Goal: Task Accomplishment & Management: Manage account settings

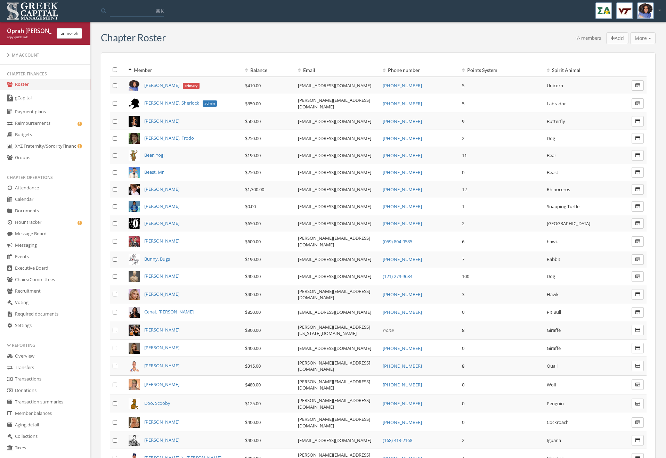
click at [26, 94] on link "gCapital" at bounding box center [45, 98] width 90 height 16
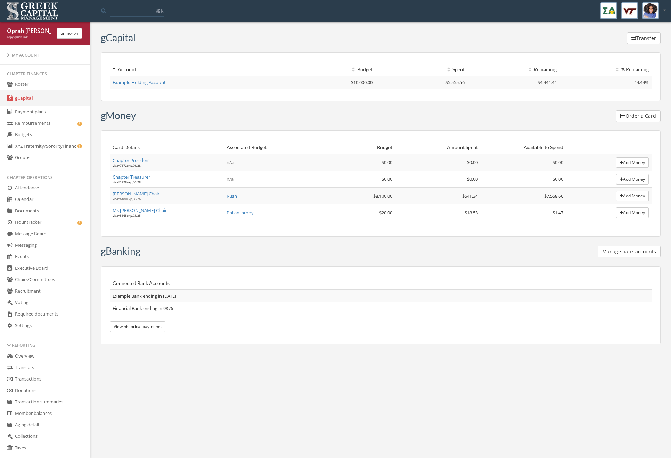
click at [64, 113] on link "Payment plans" at bounding box center [45, 111] width 90 height 11
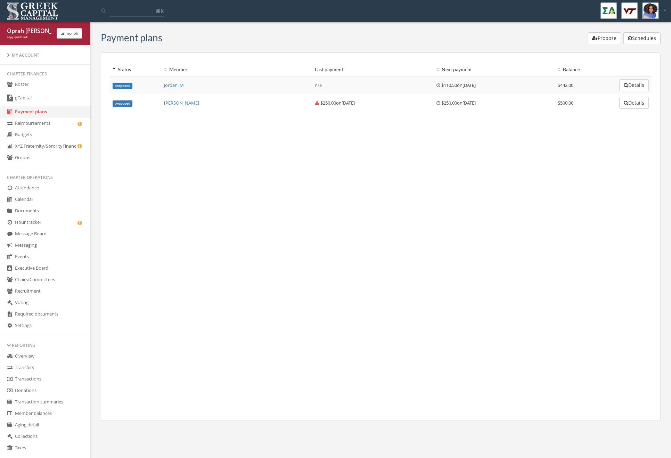
click at [13, 123] on icon at bounding box center [9, 123] width 7 height 6
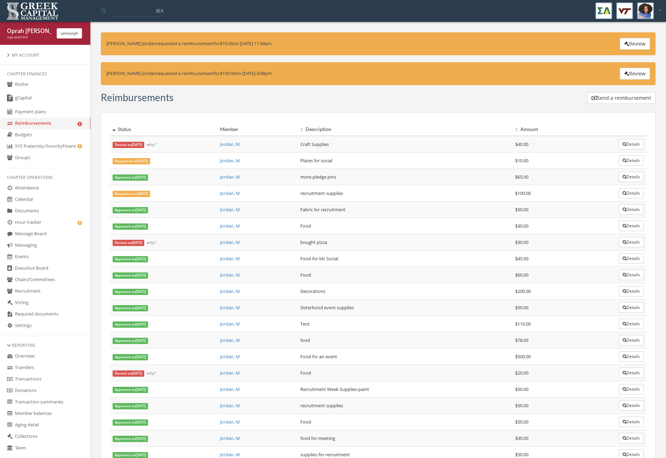
click at [620, 45] on button "Review" at bounding box center [635, 44] width 30 height 12
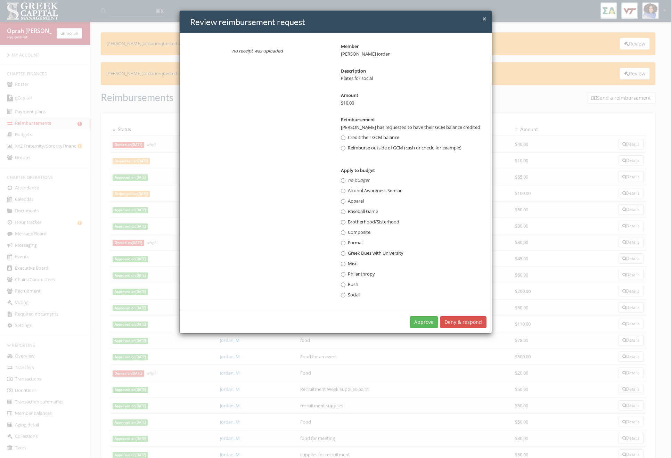
click at [365, 149] on label "Reimburse outside of GCM (cash or check, for example)" at bounding box center [401, 148] width 121 height 7
click at [426, 324] on button "Approve" at bounding box center [424, 322] width 29 height 12
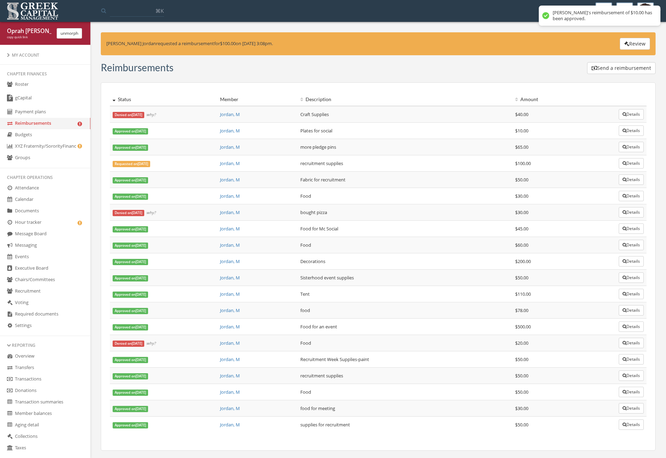
click at [626, 45] on icon "button" at bounding box center [626, 43] width 5 height 5
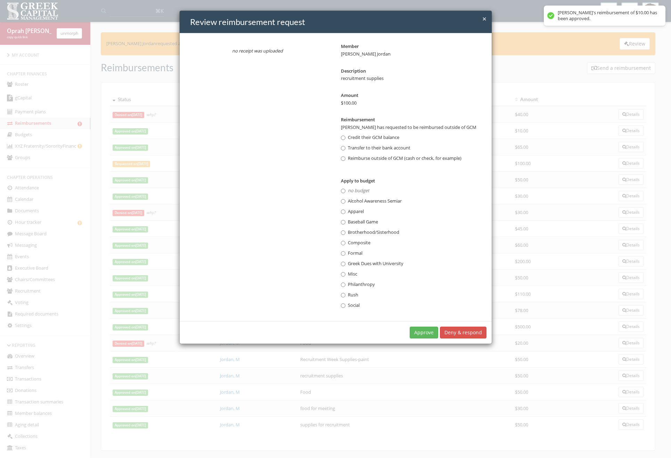
drag, startPoint x: 374, startPoint y: 164, endPoint x: 378, endPoint y: 160, distance: 5.7
click at [374, 164] on dl "Member [PERSON_NAME] Description recruitment supplies Amount $100.00 Reimbursem…" at bounding box center [414, 176] width 146 height 266
click at [378, 159] on label "Reimburse outside of GCM (cash or check, for example)" at bounding box center [401, 158] width 121 height 7
click at [422, 335] on button "Approve" at bounding box center [424, 333] width 29 height 12
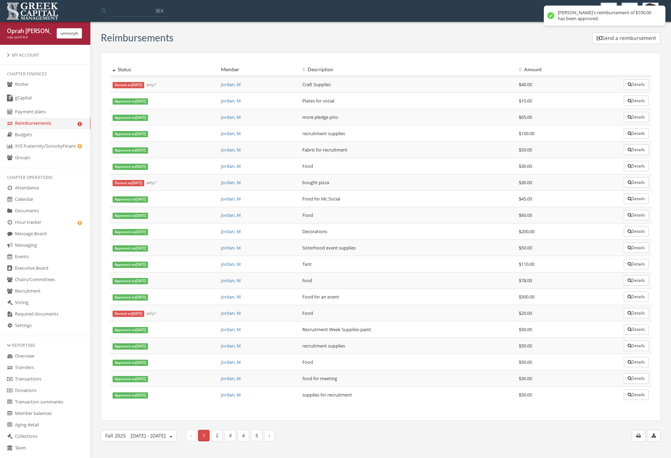
click at [51, 225] on link "Hour tracker" at bounding box center [45, 222] width 90 height 11
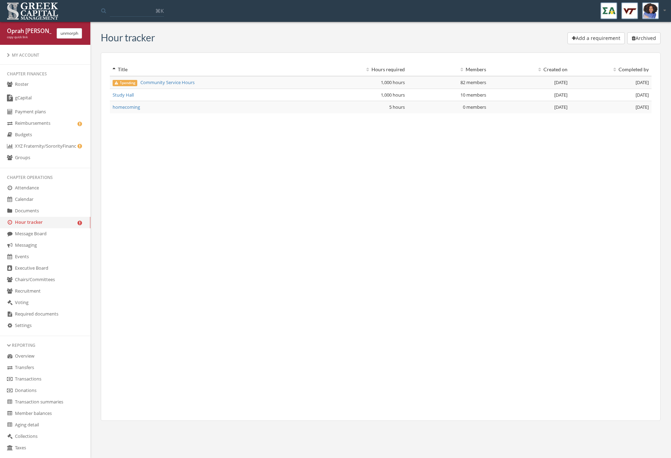
click at [124, 82] on span "1 pending" at bounding box center [125, 83] width 25 height 6
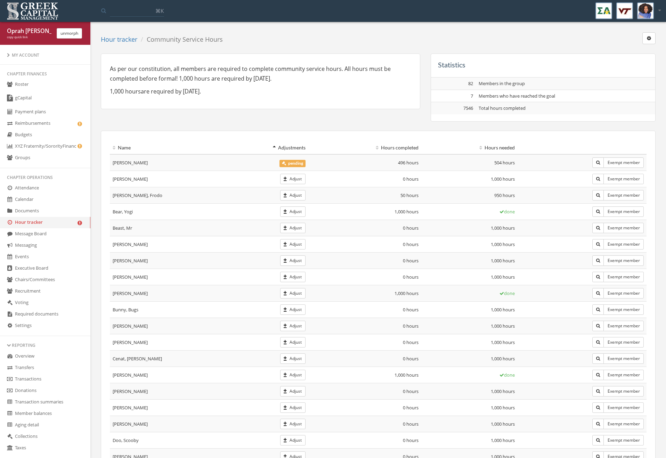
click at [289, 161] on span "pending" at bounding box center [293, 163] width 26 height 7
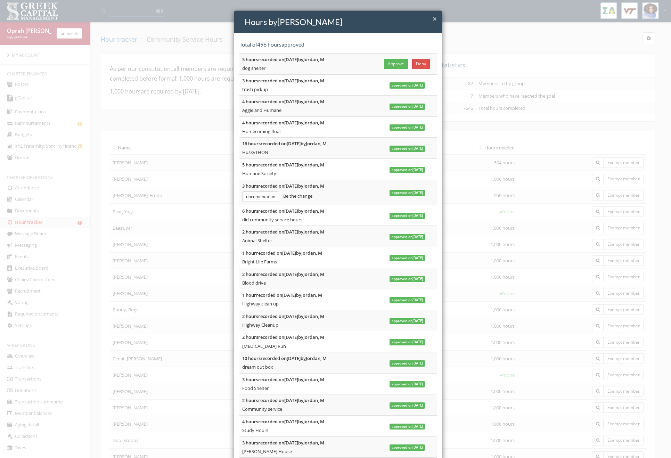
click at [401, 65] on button "Approve" at bounding box center [396, 64] width 24 height 10
click at [130, 51] on div "× Close Hours by [PERSON_NAME] Total of 501 hours approved 5 hours recorded on …" at bounding box center [335, 229] width 671 height 458
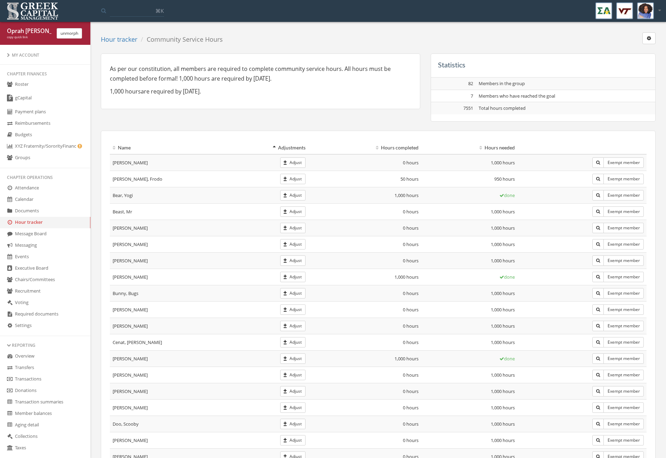
click at [127, 42] on link "Hour tracker" at bounding box center [119, 39] width 37 height 8
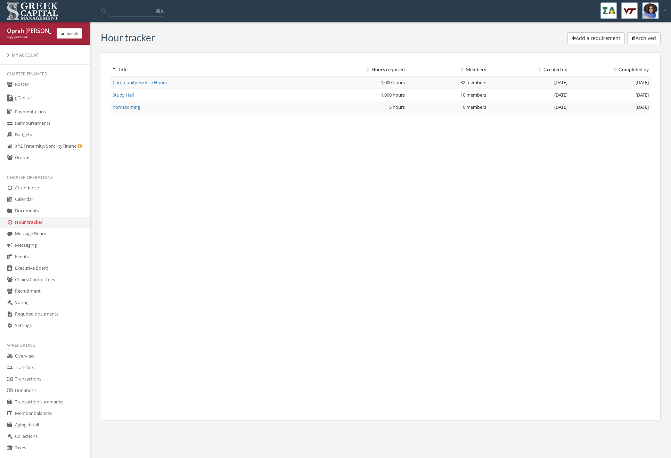
click at [125, 107] on link "homecoming" at bounding box center [126, 107] width 27 height 6
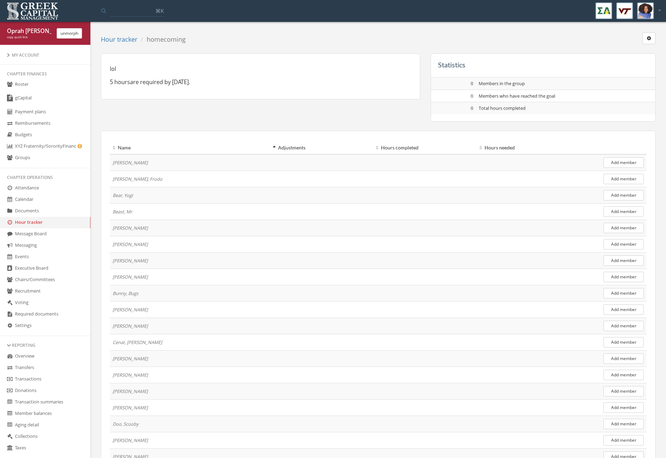
click at [653, 41] on button "button" at bounding box center [648, 38] width 13 height 12
click at [638, 67] on link "Delete requirement" at bounding box center [624, 69] width 57 height 11
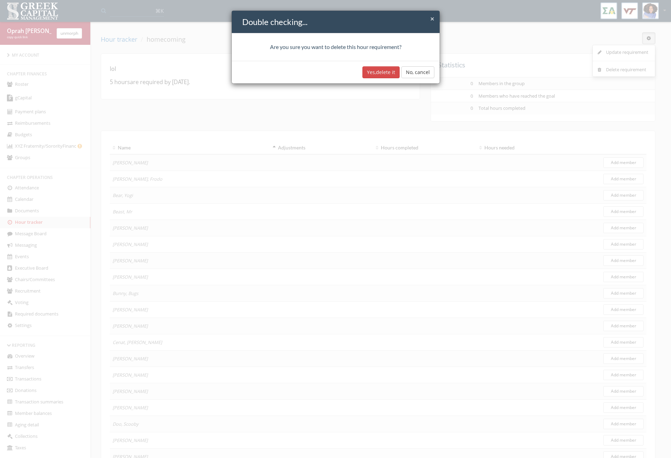
click at [369, 72] on button "Yes, delete it" at bounding box center [381, 72] width 37 height 12
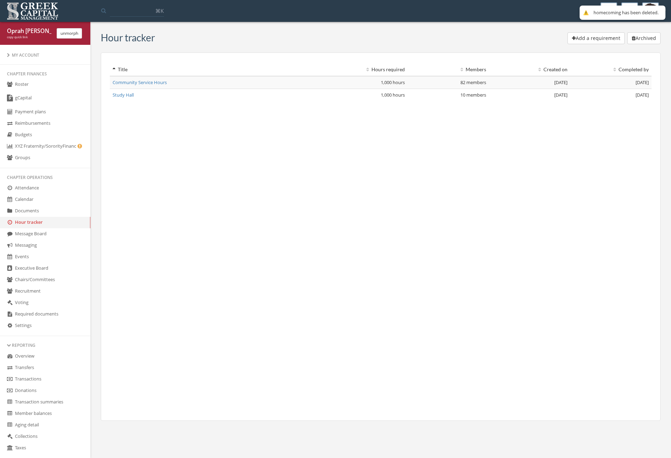
click at [71, 35] on button "unmorph" at bounding box center [69, 33] width 25 height 10
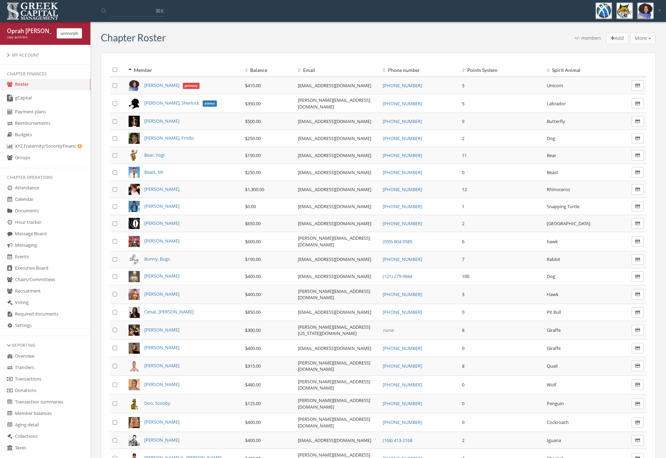
click at [52, 116] on link "Payment plans" at bounding box center [45, 111] width 90 height 11
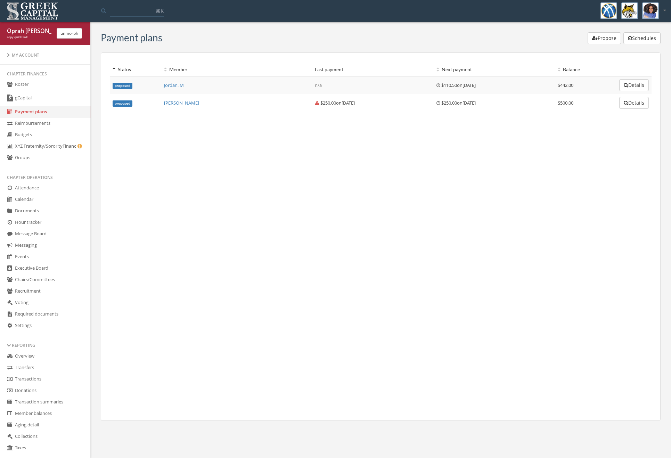
click at [627, 81] on button "Details" at bounding box center [635, 85] width 30 height 12
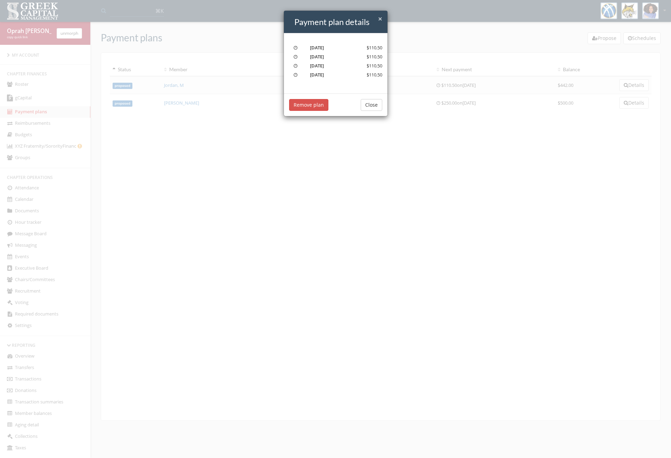
click at [319, 103] on button "Remove plan" at bounding box center [308, 105] width 39 height 12
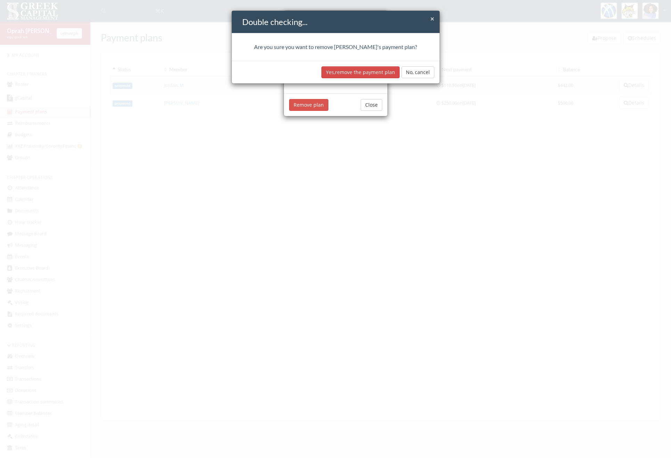
click at [357, 71] on button "Yes, remove the payment plan" at bounding box center [361, 72] width 78 height 12
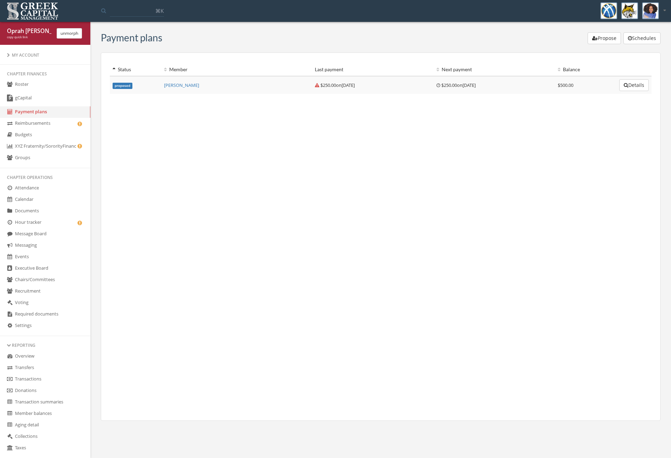
click at [78, 34] on button "unmorph" at bounding box center [69, 33] width 25 height 10
